Goal: Task Accomplishment & Management: Manage account settings

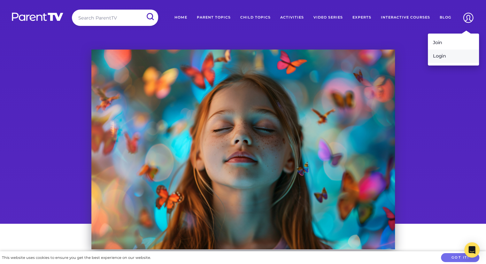
click at [443, 58] on link "Login" at bounding box center [453, 56] width 51 height 13
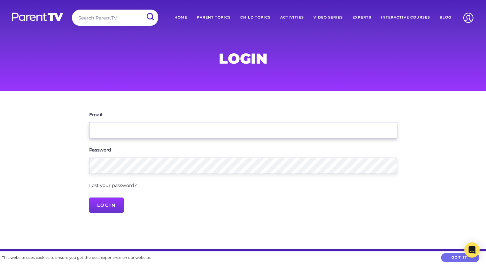
click at [360, 128] on input "Email" at bounding box center [243, 130] width 308 height 16
type input "[EMAIL_ADDRESS][DOMAIN_NAME]"
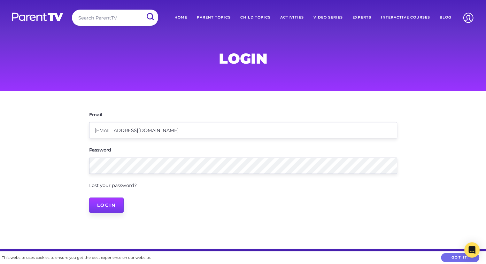
click at [107, 207] on input "Login" at bounding box center [106, 205] width 35 height 15
